Goal: Find specific page/section: Find specific page/section

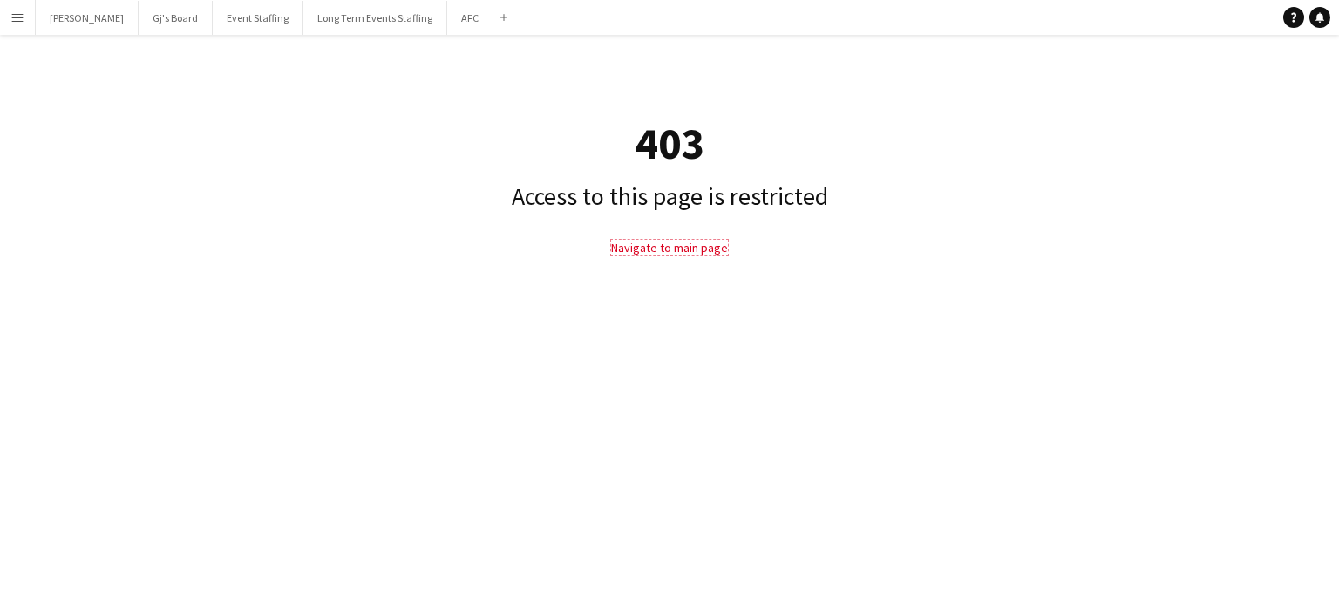
click at [676, 247] on link "Navigate to main page" at bounding box center [669, 248] width 117 height 16
